Goal: Transaction & Acquisition: Purchase product/service

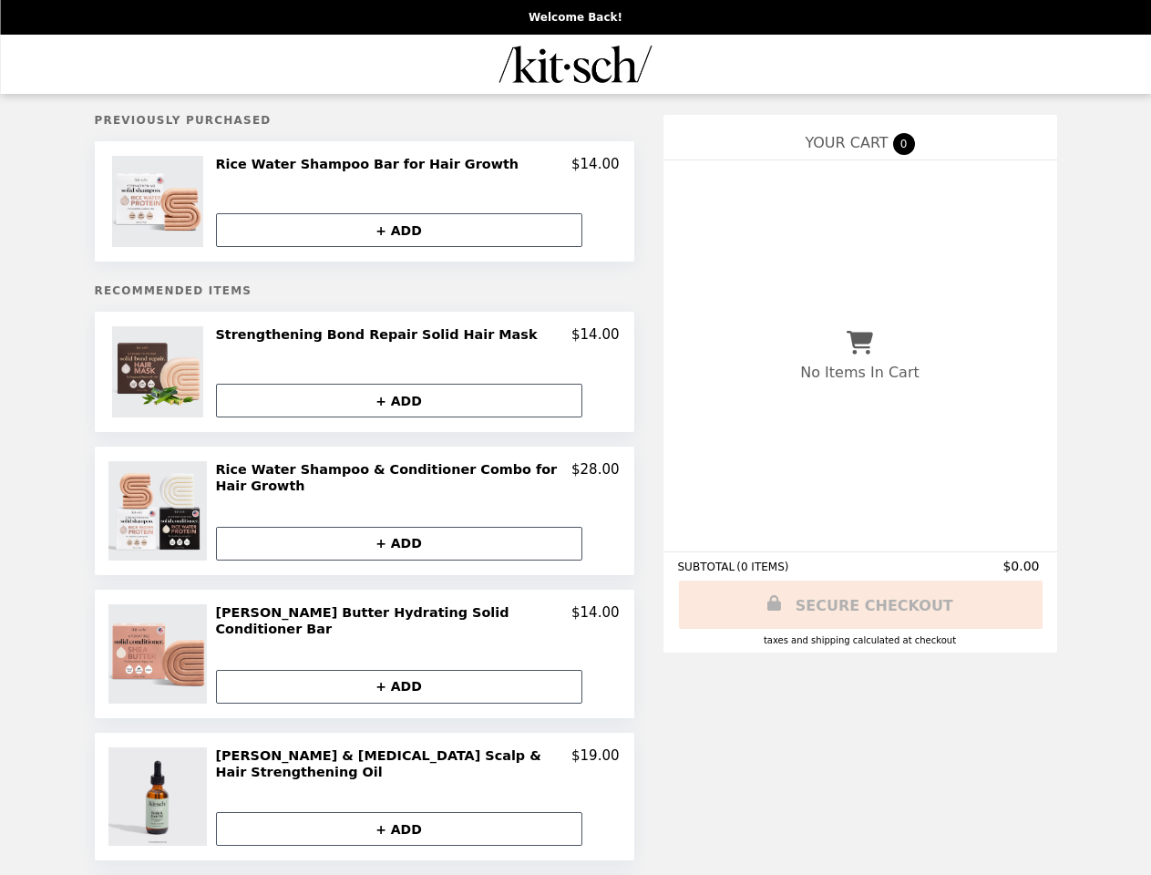
click at [161, 203] on img at bounding box center [160, 201] width 96 height 91
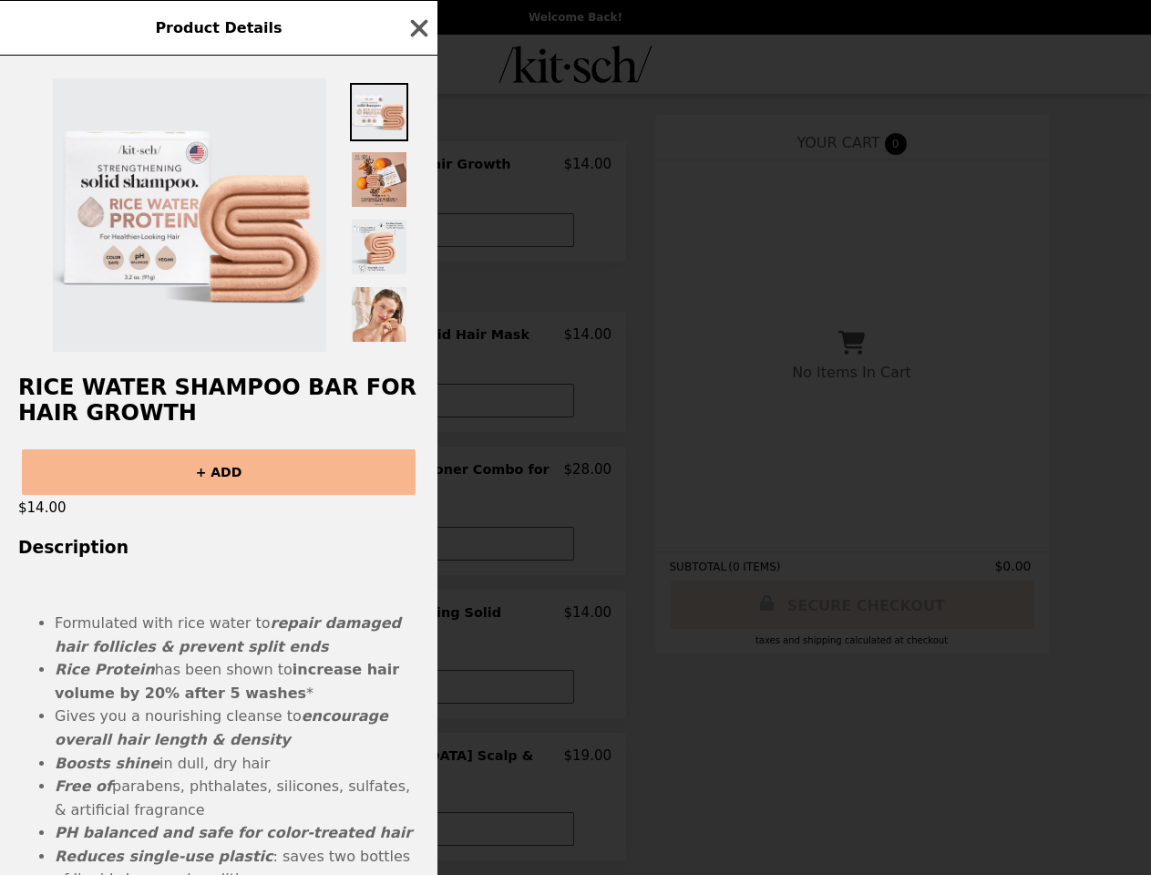
click at [400, 232] on div "Product Details Rice Water Shampoo Bar for Hair Growth + ADD $14.00 Description…" at bounding box center [575, 437] width 1151 height 875
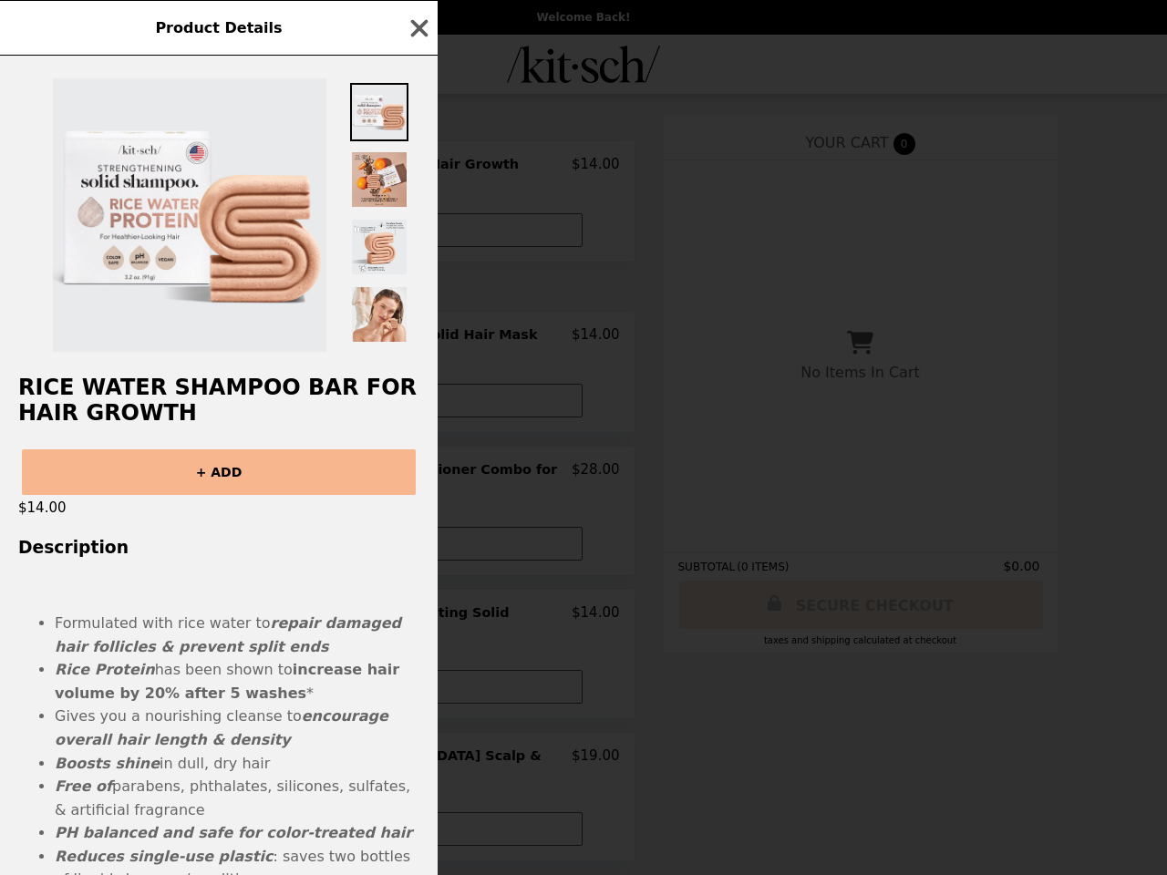
click at [161, 376] on h2 "Rice Water Shampoo Bar for Hair Growth" at bounding box center [219, 400] width 438 height 51
click at [417, 339] on div "Product Details Rice Water Shampoo Bar for Hair Growth + ADD $14.00 Description…" at bounding box center [583, 437] width 1167 height 875
click at [400, 404] on h2 "Rice Water Shampoo Bar for Hair Growth" at bounding box center [219, 400] width 438 height 51
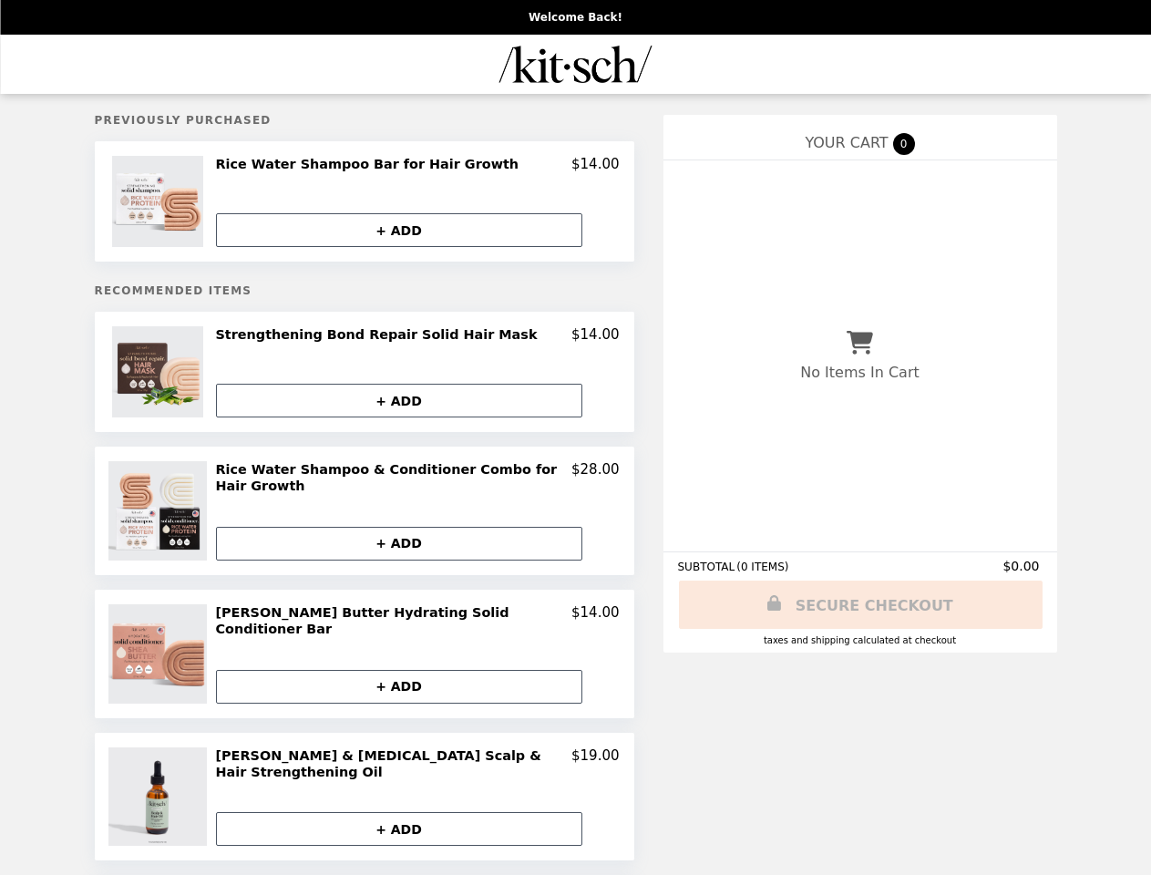
click at [161, 510] on img at bounding box center [160, 510] width 104 height 99
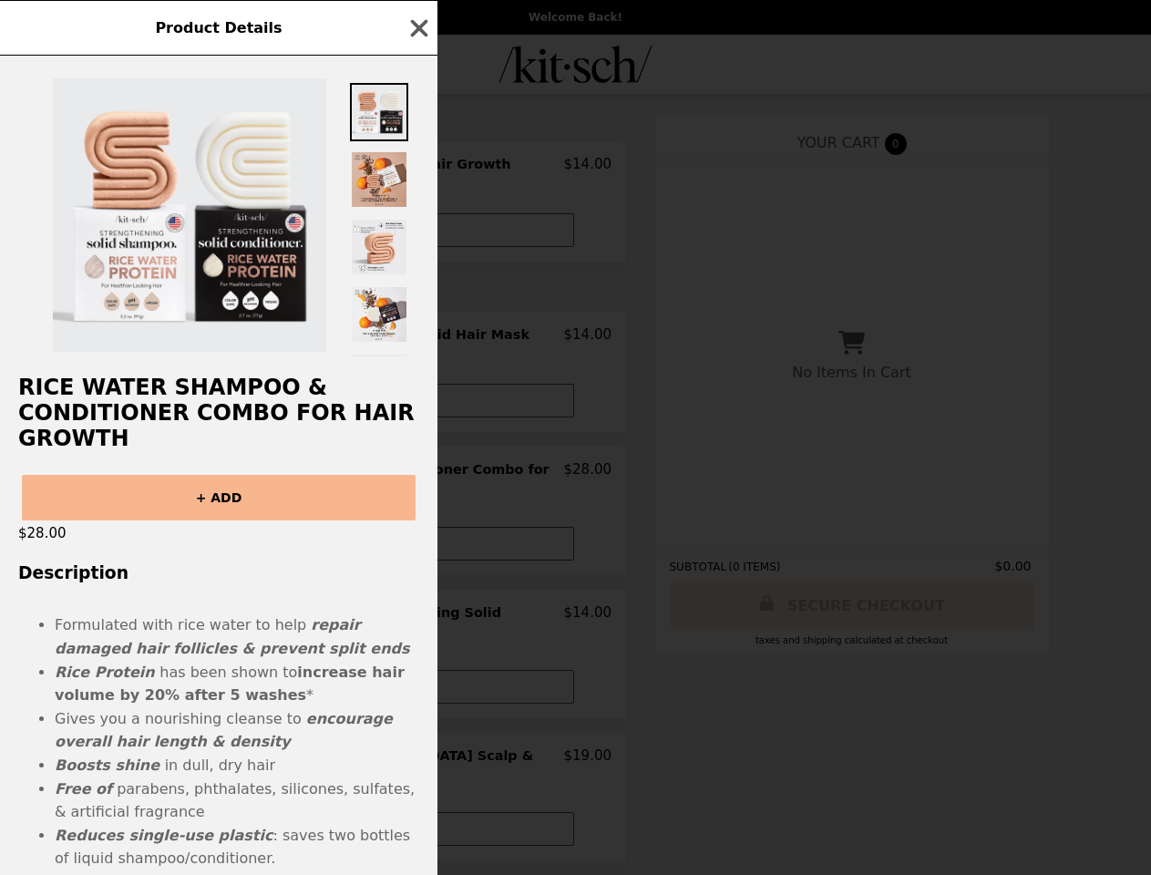
click at [417, 474] on div "Product Details Rice Water Shampoo & Conditioner Combo for Hair Growth + ADD $2…" at bounding box center [575, 437] width 1151 height 875
click at [400, 539] on div "$28.00" at bounding box center [219, 533] width 438 height 26
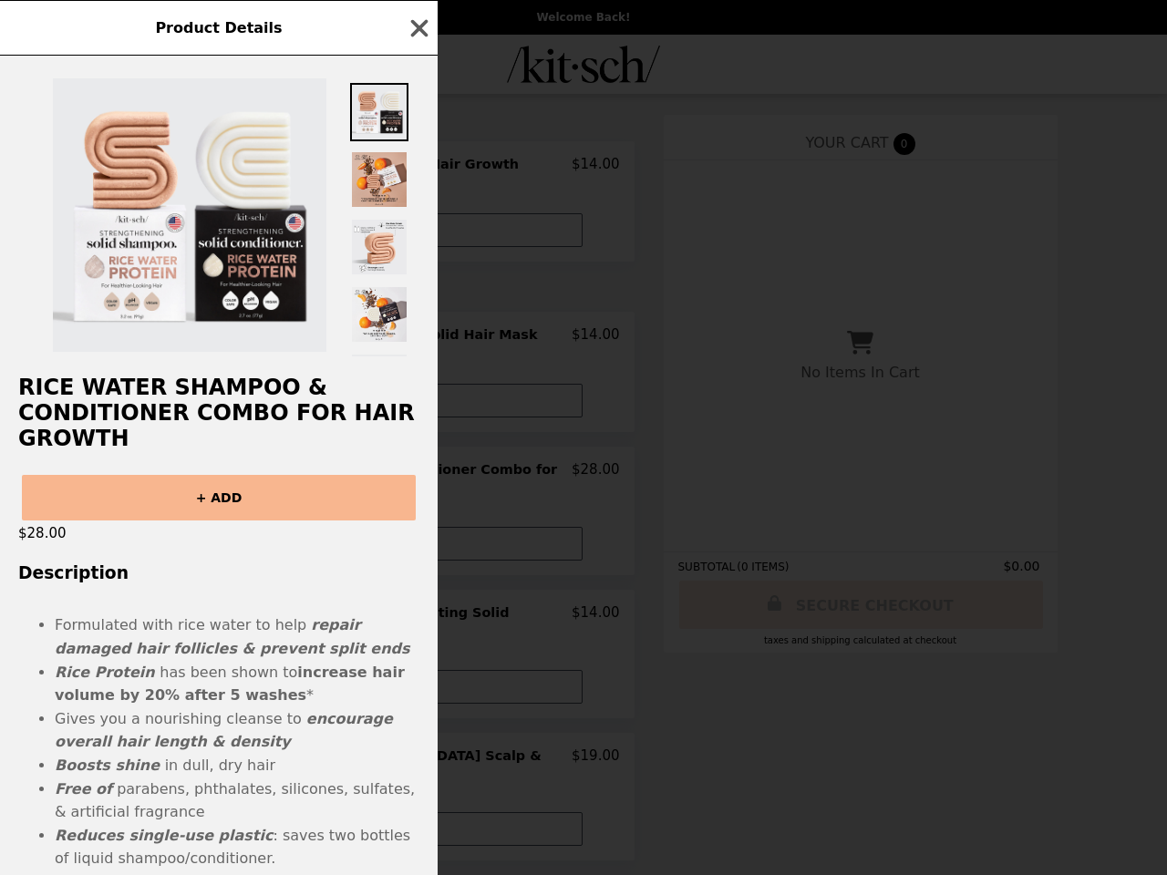
click at [161, 645] on div "Product Details Rice Water Shampoo & Conditioner Combo for Hair Growth + ADD $2…" at bounding box center [583, 437] width 1167 height 875
